Goal: Information Seeking & Learning: Learn about a topic

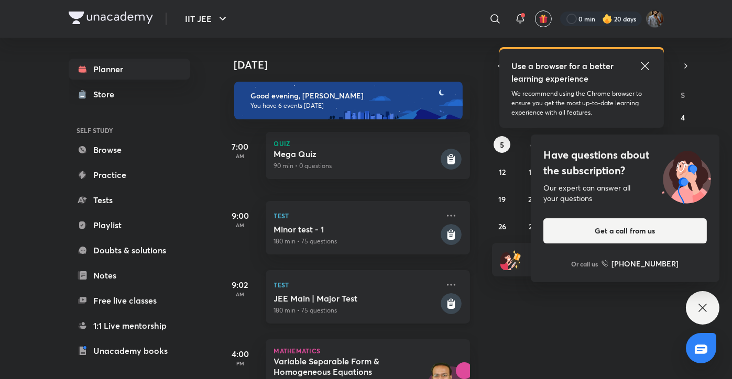
scroll to position [227, 0]
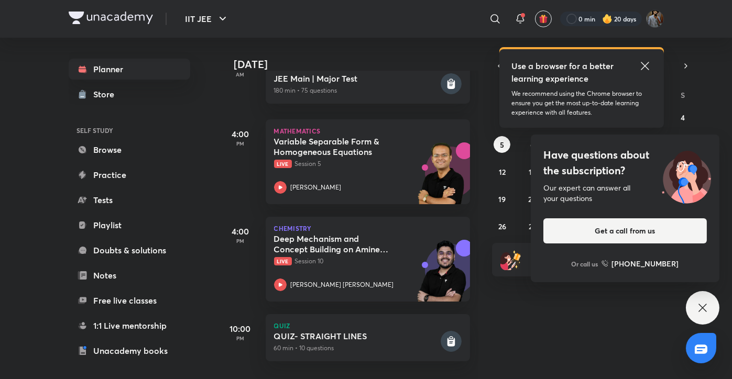
click at [689, 316] on div "Have questions about the subscription? Our expert can answer all your questions…" at bounding box center [703, 308] width 34 height 34
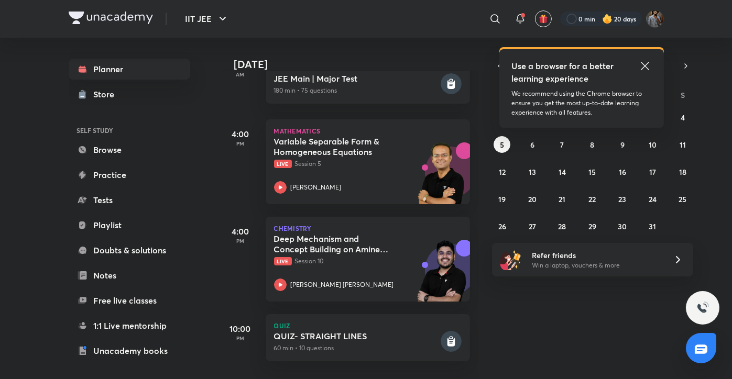
click at [646, 66] on icon at bounding box center [645, 66] width 13 height 13
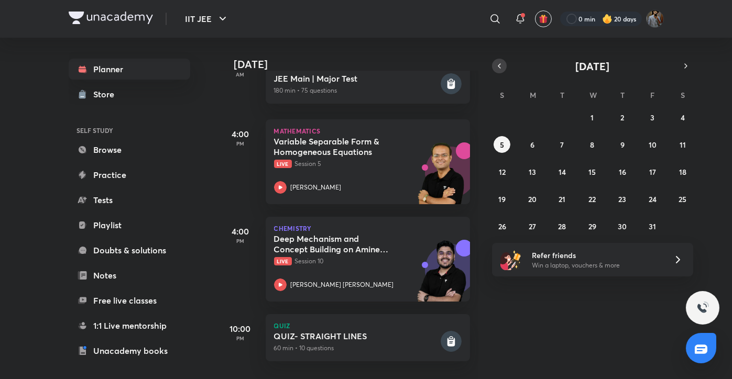
click at [501, 67] on icon "button" at bounding box center [499, 65] width 8 height 9
click at [682, 199] on abbr "27" at bounding box center [682, 199] width 7 height 10
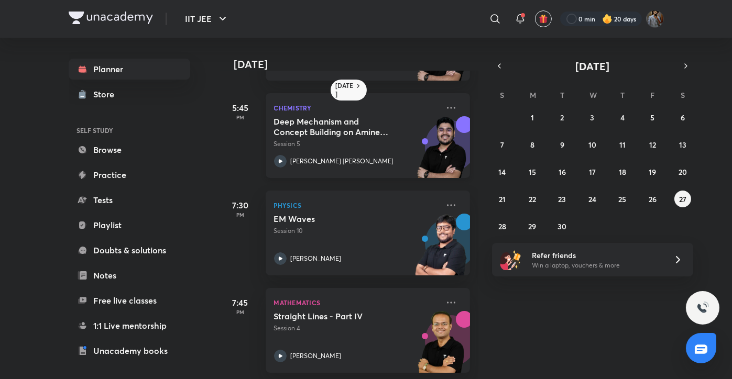
scroll to position [195, 0]
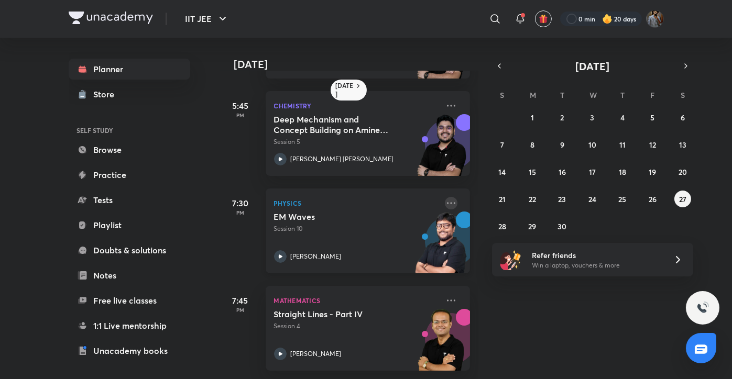
click at [446, 200] on icon at bounding box center [451, 203] width 13 height 13
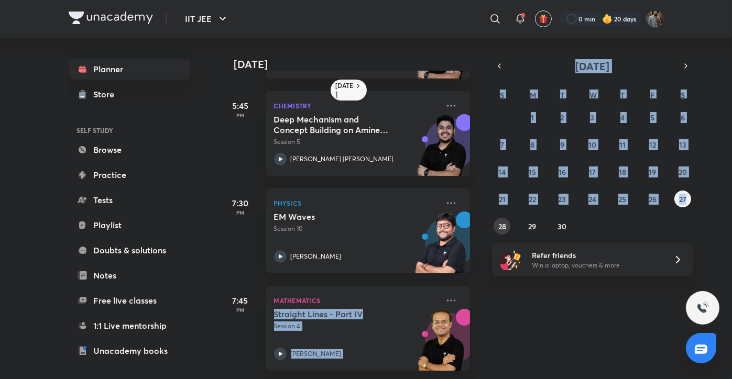
drag, startPoint x: 525, startPoint y: 325, endPoint x: 497, endPoint y: 230, distance: 99.7
click at [497, 230] on div "[DATE] [DATE] 7:00 AM Physics Electrostatics 2 Session 2 [PERSON_NAME] 10:00 AM…" at bounding box center [442, 209] width 444 height 342
click at [498, 230] on abbr "28" at bounding box center [502, 227] width 8 height 10
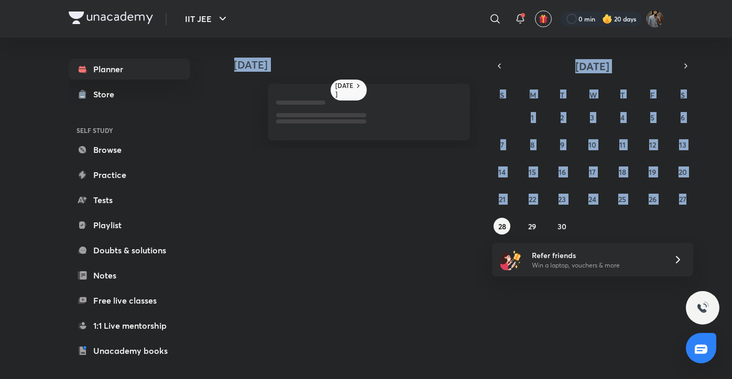
click at [545, 331] on div "[DATE] [DATE] [DATE] S M T W T F S 31 1 2 3 4 5 6 7 8 9 10 11 12 13 14 15 16 17…" at bounding box center [442, 204] width 444 height 333
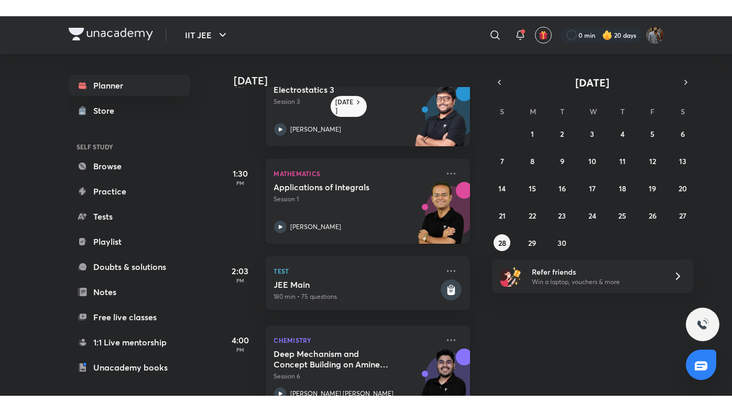
scroll to position [0, 0]
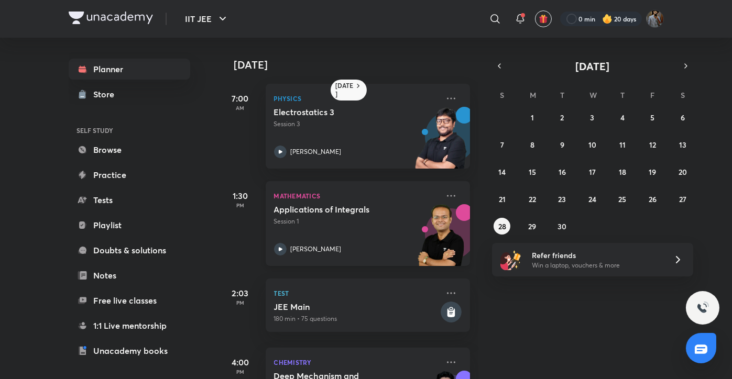
click at [380, 219] on p "Session 1" at bounding box center [356, 221] width 165 height 9
